Goal: Task Accomplishment & Management: Manage account settings

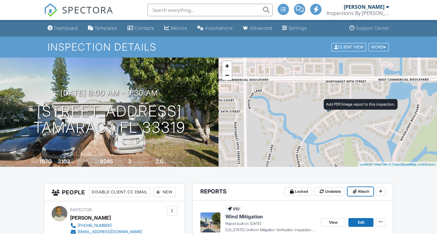
click at [362, 189] on span "Attach" at bounding box center [363, 192] width 12 height 6
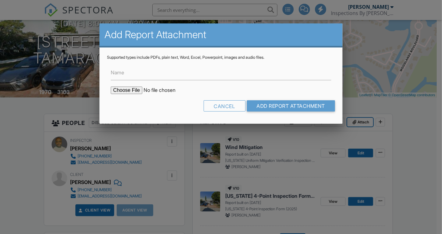
scroll to position [69, 0]
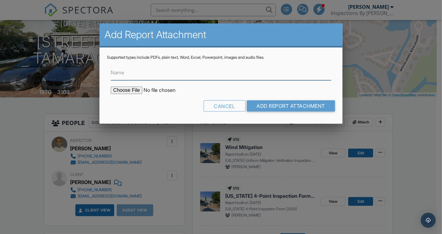
click at [128, 76] on input "Name" at bounding box center [221, 72] width 220 height 15
type input "Roof Permit- [STREET_ADDRESS]"
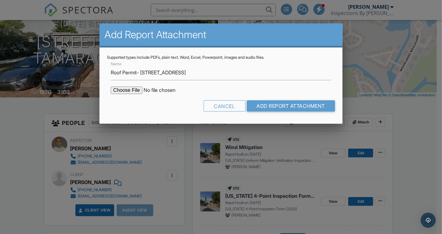
click at [121, 90] on input "file" at bounding box center [164, 91] width 106 height 8
type input "C:\fakepath\Roof permit- 5403 Banyan Ln.pdf"
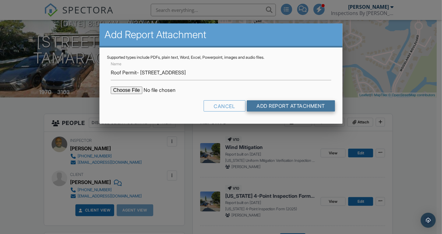
click at [270, 109] on input "Add Report Attachment" at bounding box center [291, 105] width 89 height 11
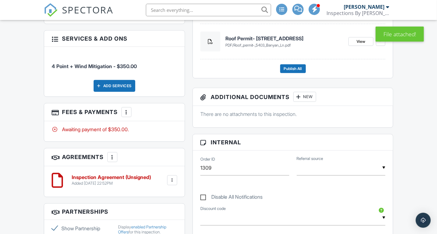
scroll to position [278, 0]
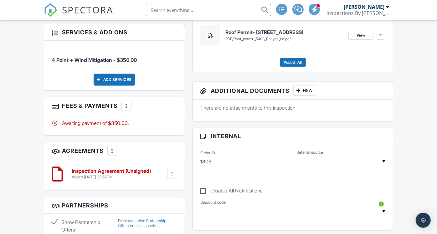
click at [124, 109] on div at bounding box center [126, 106] width 6 height 6
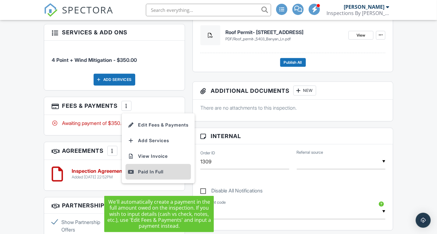
click at [149, 176] on div "Paid In Full" at bounding box center [158, 172] width 60 height 8
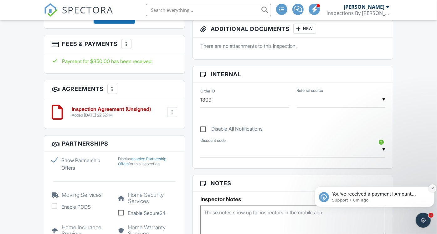
click at [432, 188] on icon "Dismiss notification" at bounding box center [432, 188] width 2 height 2
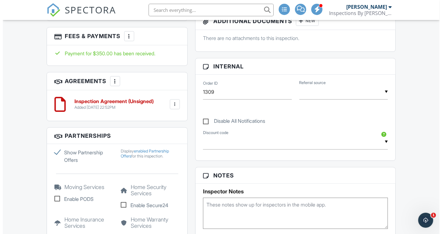
scroll to position [313, 0]
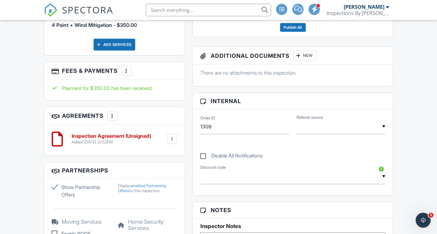
click at [126, 74] on div at bounding box center [126, 71] width 6 height 6
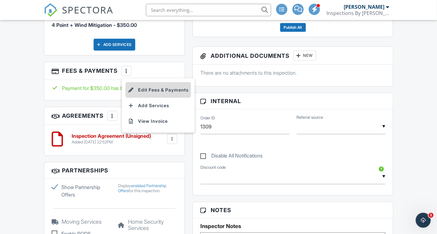
click at [160, 98] on li "Edit Fees & Payments" at bounding box center [157, 90] width 65 height 16
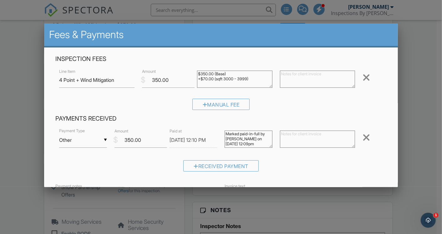
click at [307, 137] on textarea at bounding box center [317, 139] width 75 height 17
drag, startPoint x: 347, startPoint y: 134, endPoint x: 278, endPoint y: 134, distance: 69.1
click at [280, 134] on textarea "Paid in full via personal check # 997" at bounding box center [317, 139] width 75 height 17
type textarea "Paid in full via personal check # 997"
click at [292, 74] on textarea at bounding box center [317, 79] width 75 height 17
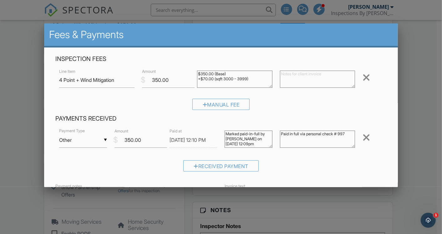
paste textarea "Paid in full via personal check # 997"
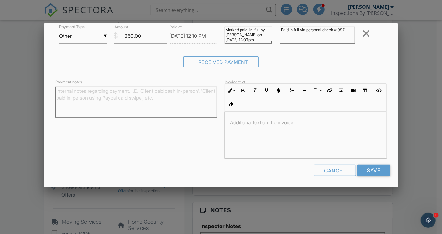
scroll to position [0, 0]
type textarea "Paid in full via personal check # 997"
click at [370, 176] on input "Save" at bounding box center [373, 170] width 33 height 11
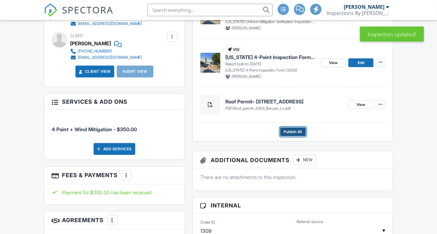
click at [291, 132] on span "Publish All" at bounding box center [293, 132] width 18 height 6
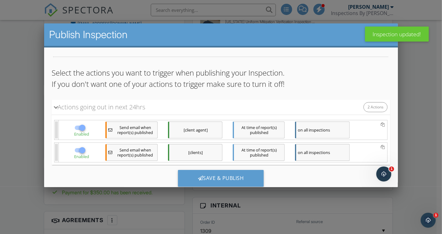
scroll to position [56, 0]
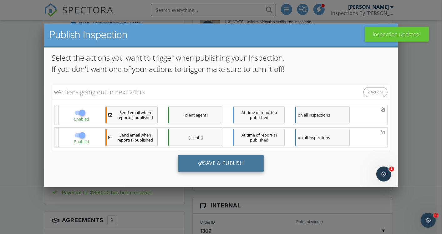
click at [207, 162] on div "Save & Publish" at bounding box center [221, 163] width 86 height 17
